Goal: Task Accomplishment & Management: Use online tool/utility

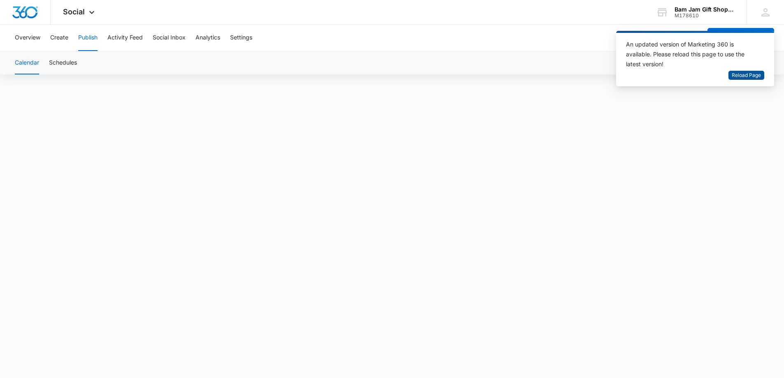
click at [752, 74] on span "Reload Page" at bounding box center [746, 76] width 29 height 8
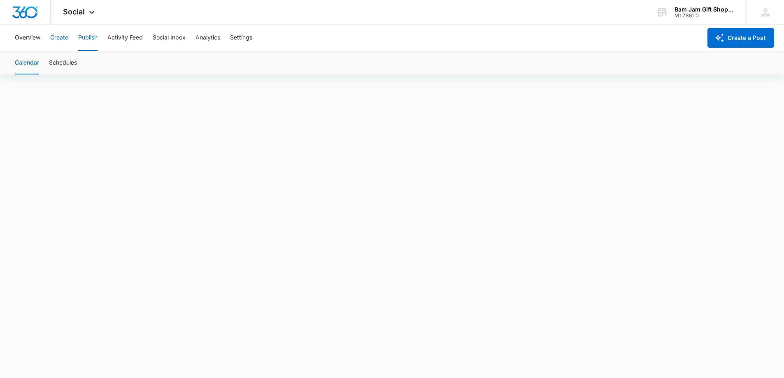
click at [52, 36] on button "Create" at bounding box center [59, 38] width 18 height 26
click at [86, 37] on button "Publish" at bounding box center [87, 38] width 19 height 26
